Goal: Transaction & Acquisition: Download file/media

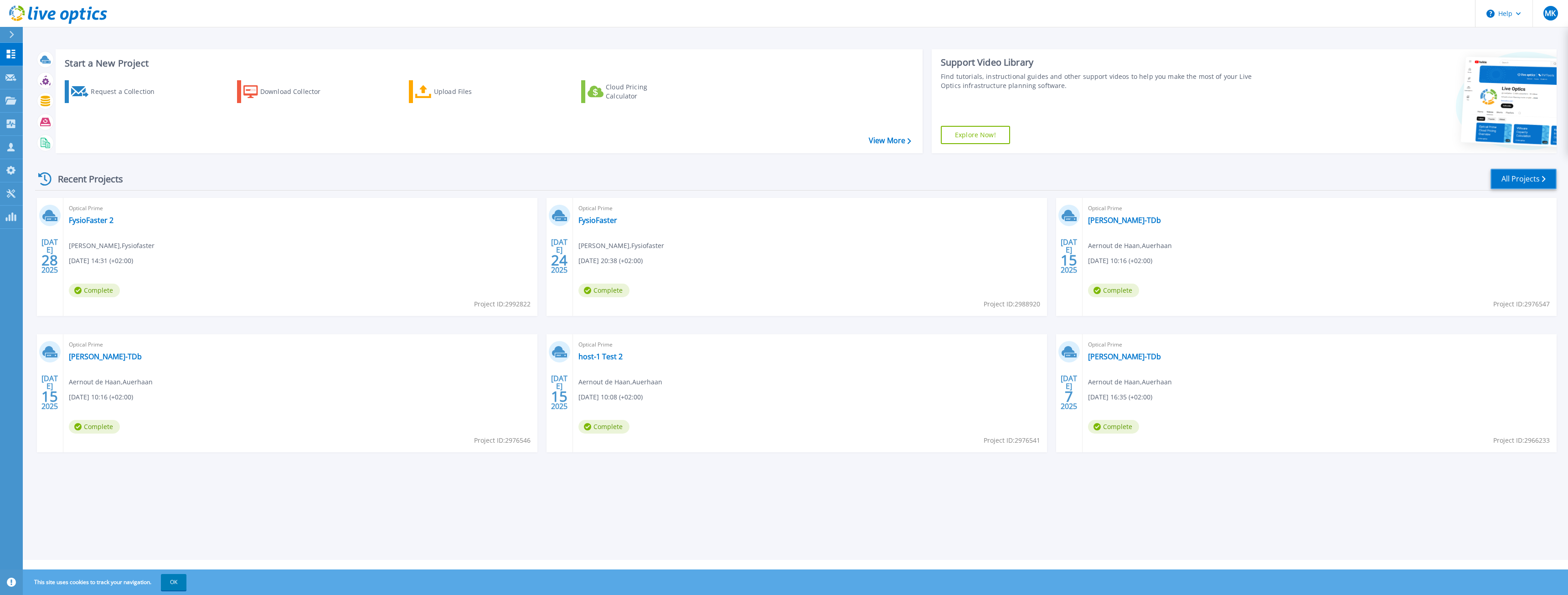
click at [1498, 183] on link "All Projects" at bounding box center [1524, 179] width 66 height 21
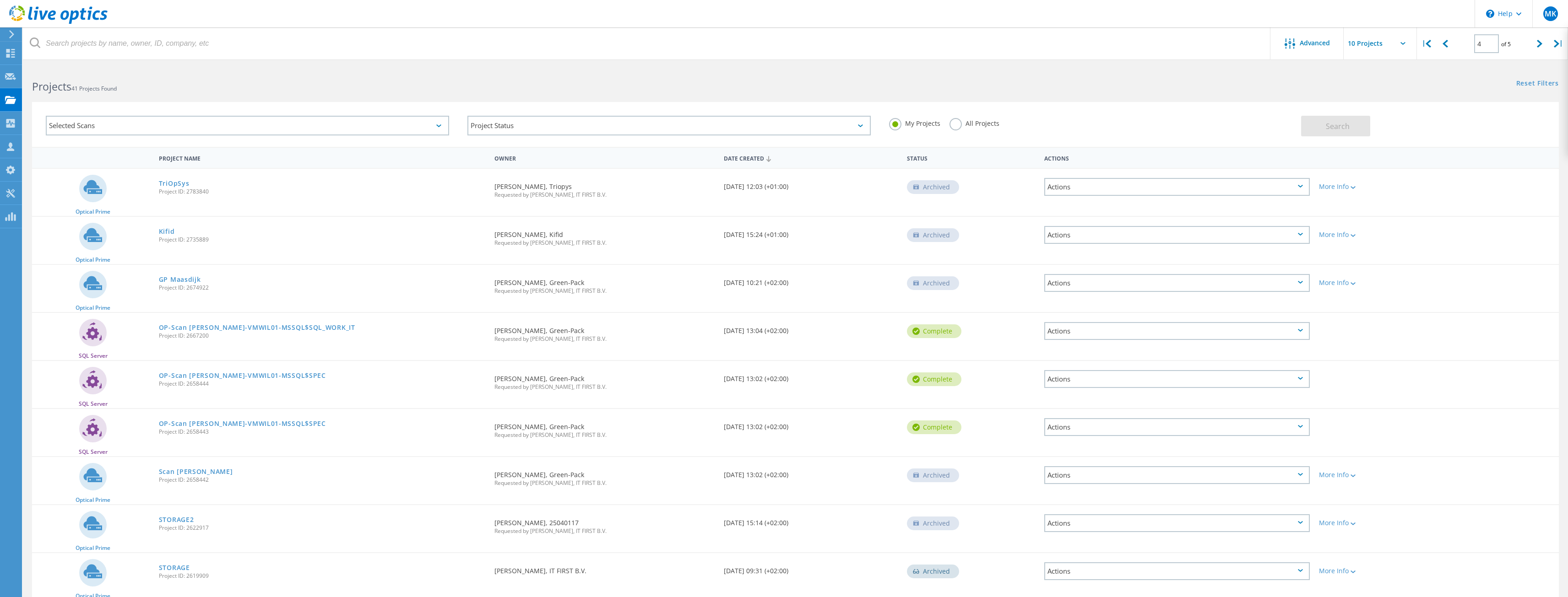
click at [957, 125] on label "All Projects" at bounding box center [974, 122] width 50 height 9
click at [0, 0] on input "All Projects" at bounding box center [0, 0] width 0 height 0
click at [256, 130] on div "Selected Scans" at bounding box center [248, 125] width 403 height 20
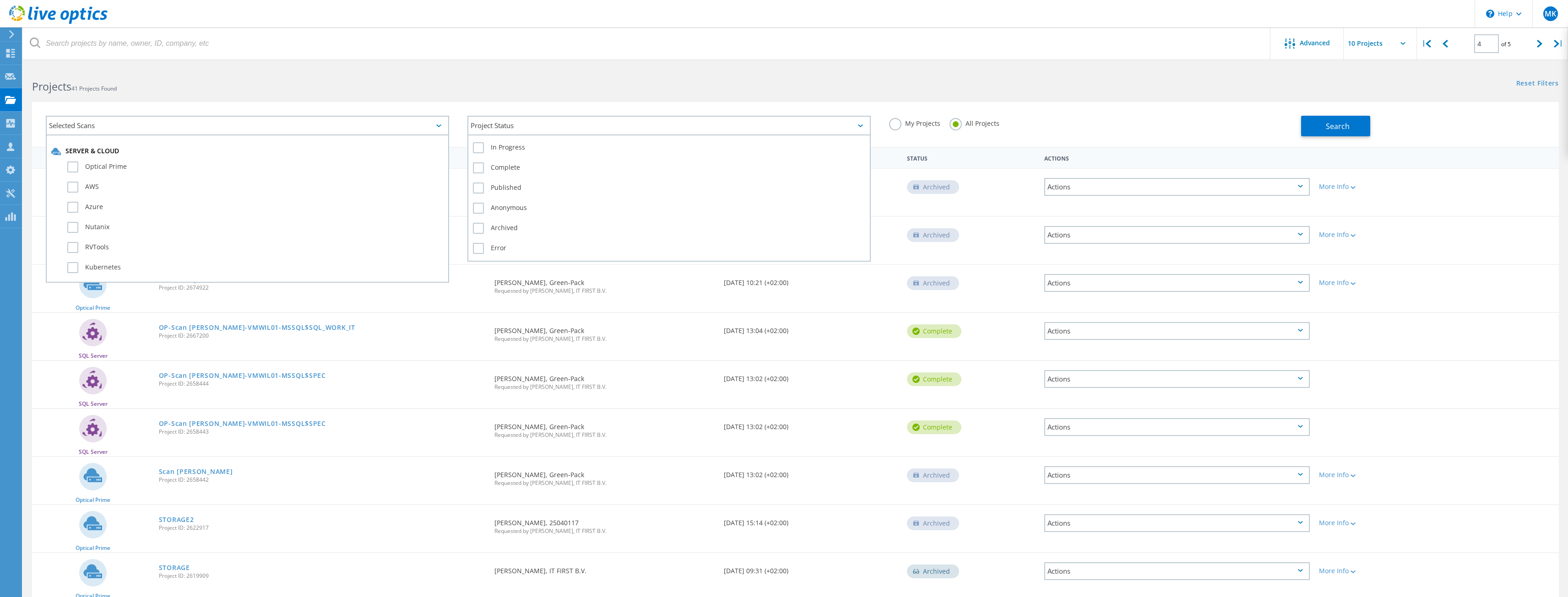
click at [675, 125] on div "Project Status" at bounding box center [669, 125] width 403 height 20
click at [1003, 86] on div "Projects 41 Projects Found Reset Filters Show Filters" at bounding box center [795, 79] width 1545 height 24
click at [1536, 45] on div at bounding box center [1539, 43] width 19 height 32
type input "5"
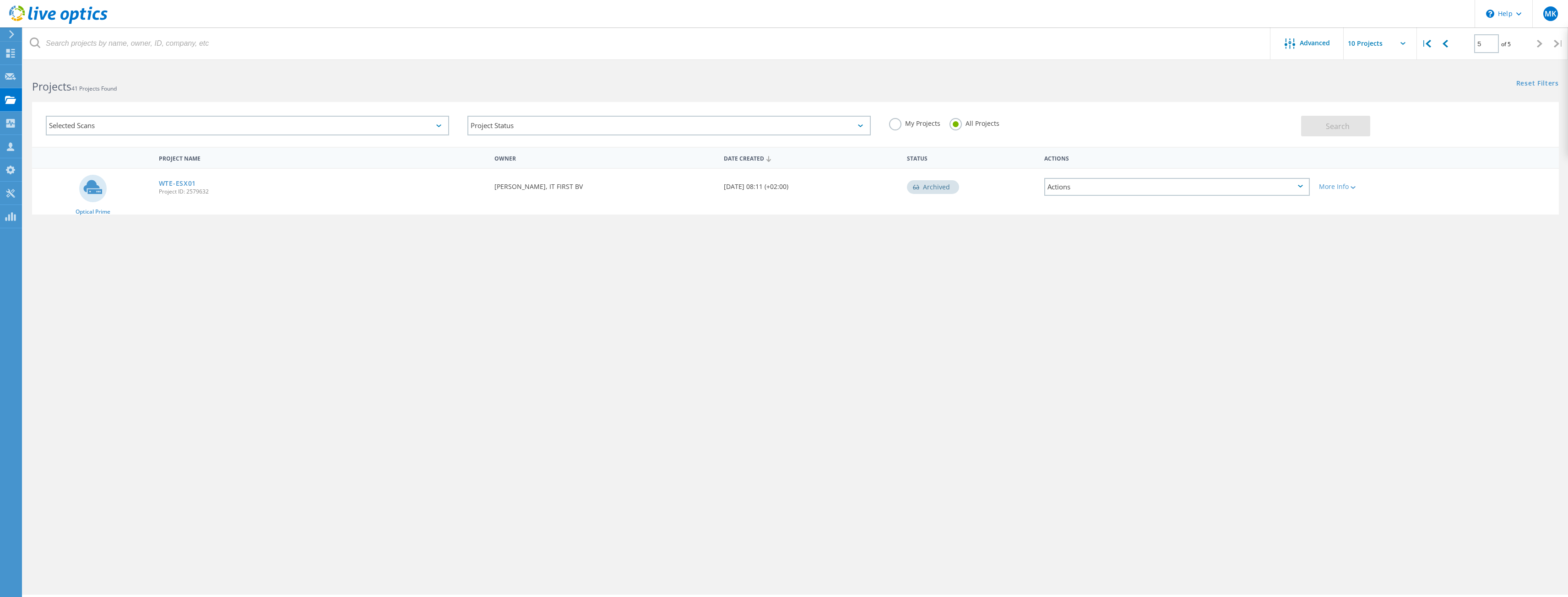
click at [899, 123] on label "My Projects" at bounding box center [915, 122] width 51 height 9
click at [0, 0] on input "My Projects" at bounding box center [0, 0] width 0 height 0
click at [1404, 54] on input "text" at bounding box center [1389, 43] width 92 height 32
click at [1372, 111] on div "Show 40 Projects" at bounding box center [1389, 112] width 90 height 15
type input "Show 40 Projects"
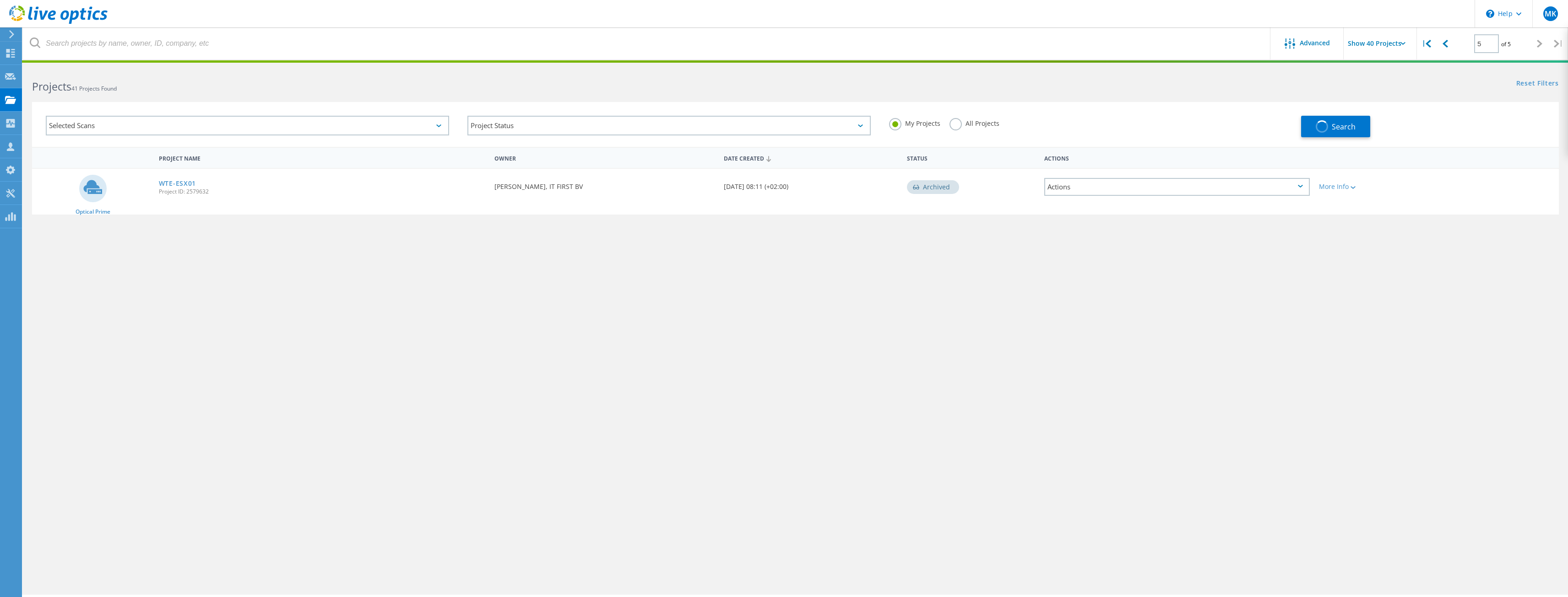
type input "1"
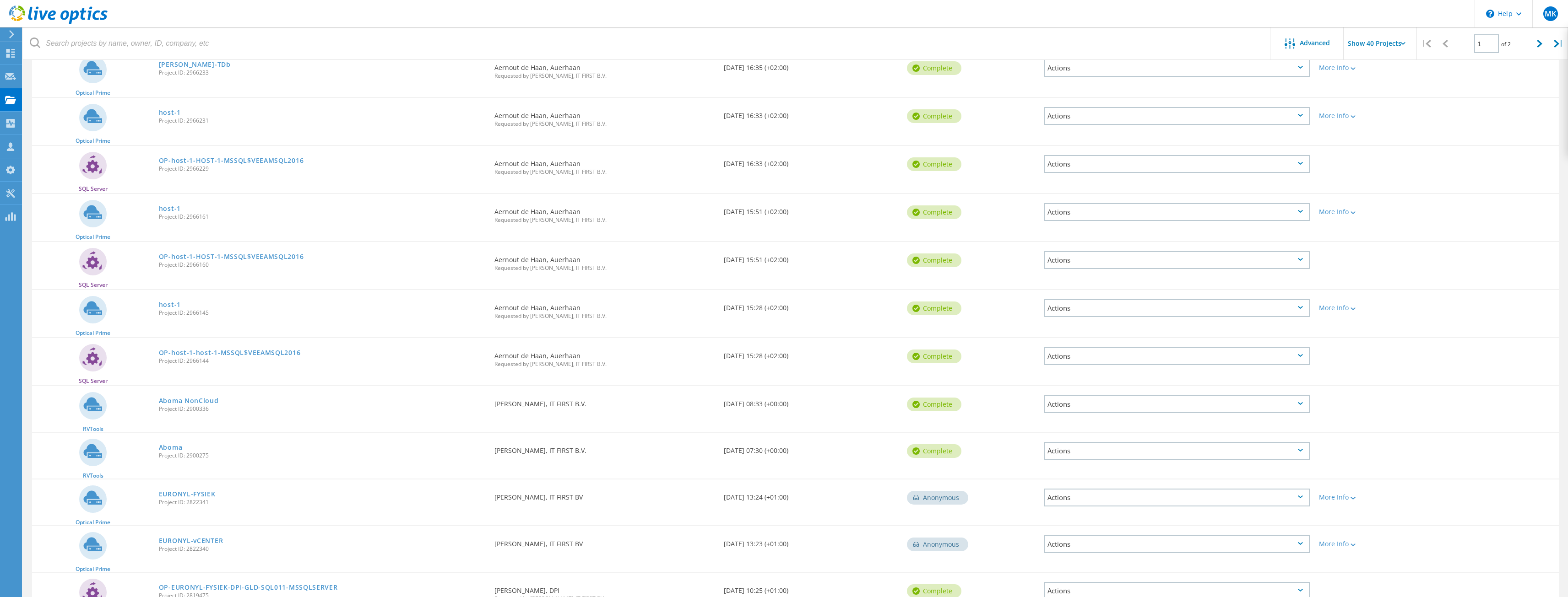
scroll to position [595, 0]
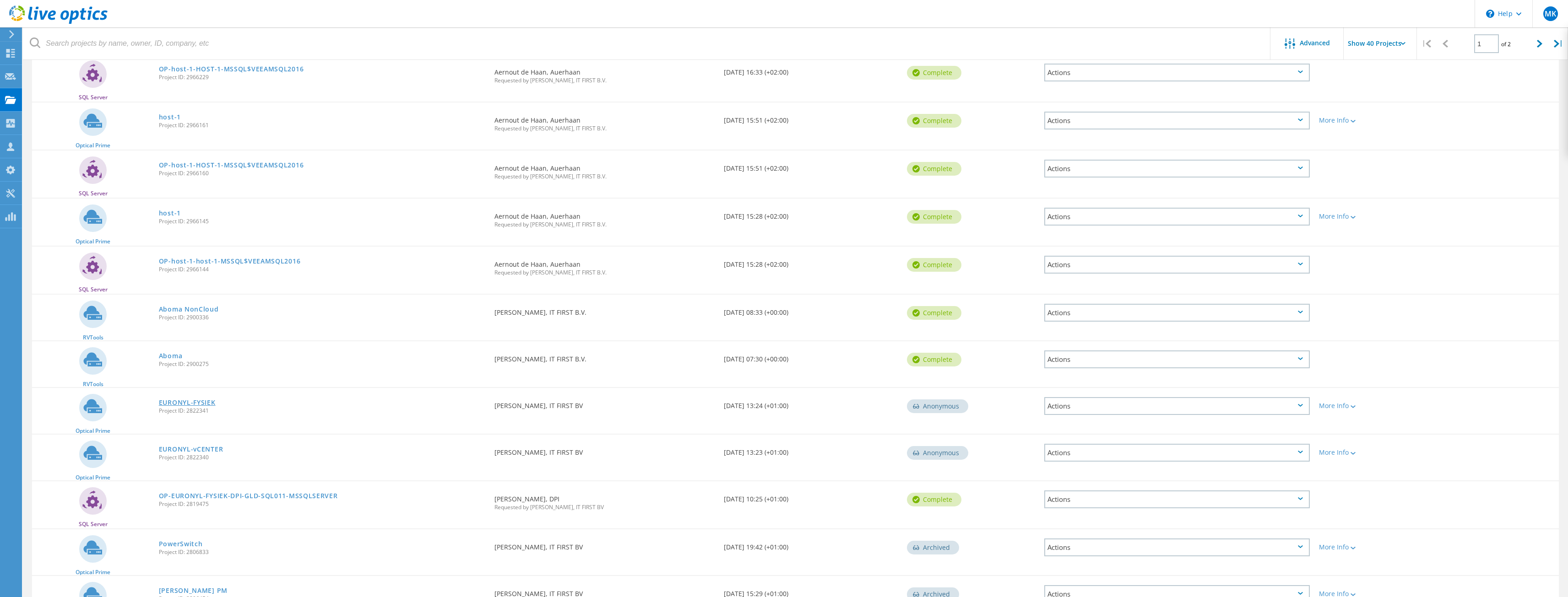
click at [194, 400] on link "EURONYL-FYSIEK" at bounding box center [187, 403] width 57 height 6
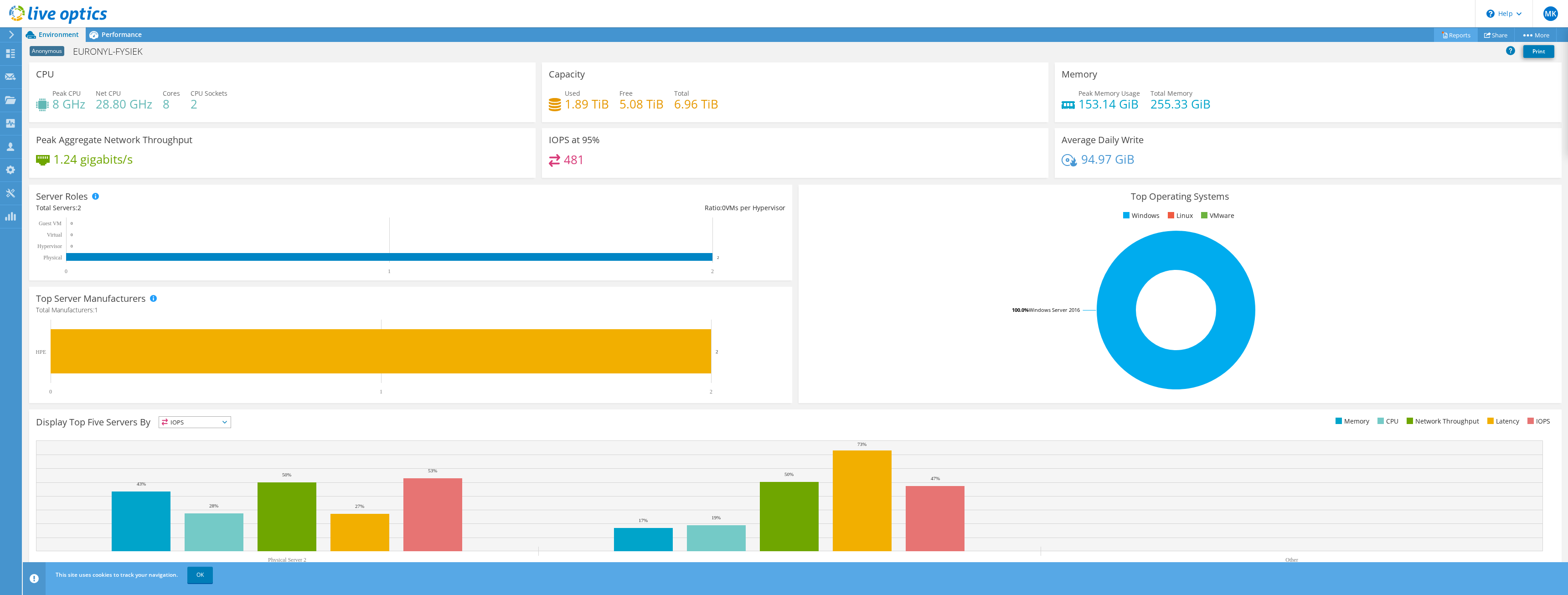
click at [1461, 37] on link "Reports" at bounding box center [1456, 35] width 44 height 14
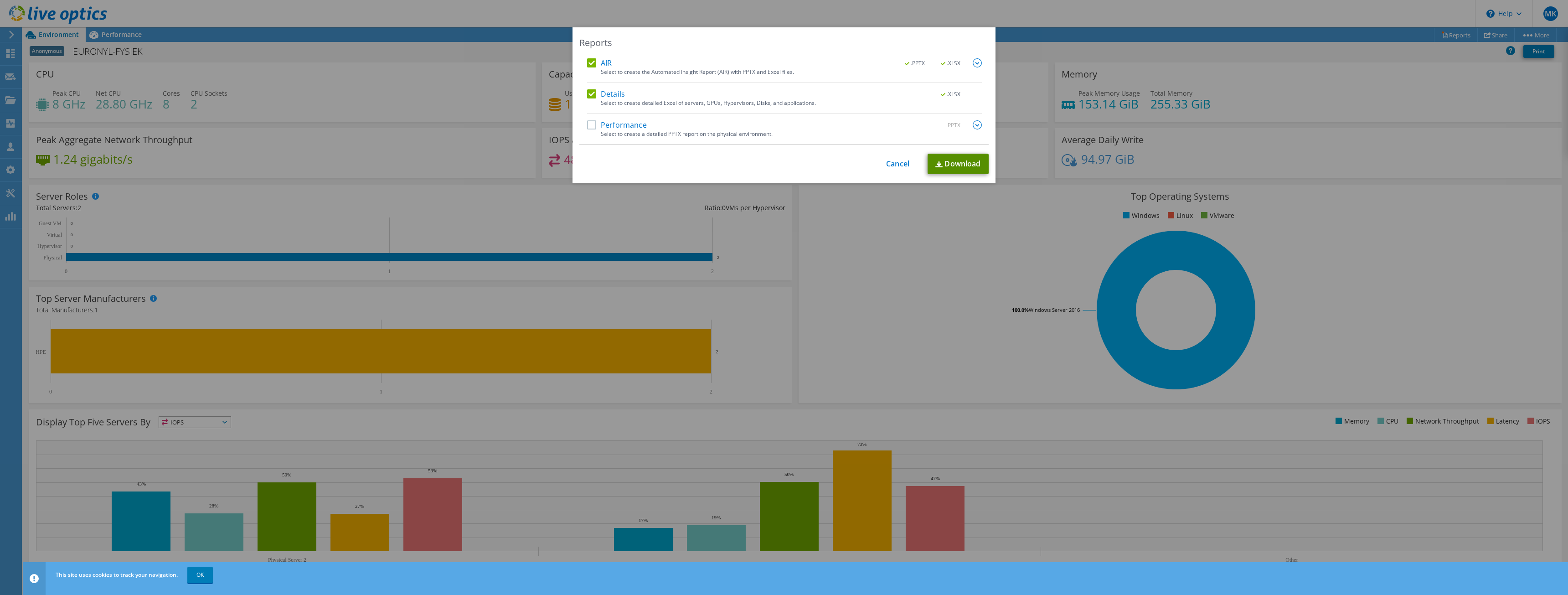
click at [940, 164] on link "Download" at bounding box center [958, 164] width 61 height 21
click at [936, 176] on div "Reports AIR .PPTX .XLSX Select to create the Automated Insight Report (AIR) wit…" at bounding box center [784, 105] width 423 height 156
click at [938, 172] on link "Download" at bounding box center [958, 164] width 61 height 21
